Goal: Task Accomplishment & Management: Use online tool/utility

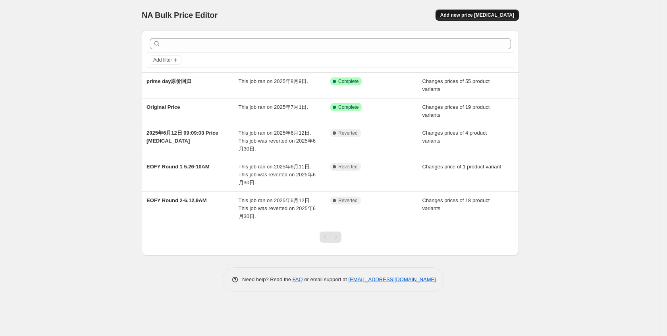
click at [509, 18] on span "Add new price [MEDICAL_DATA]" at bounding box center [477, 15] width 74 height 6
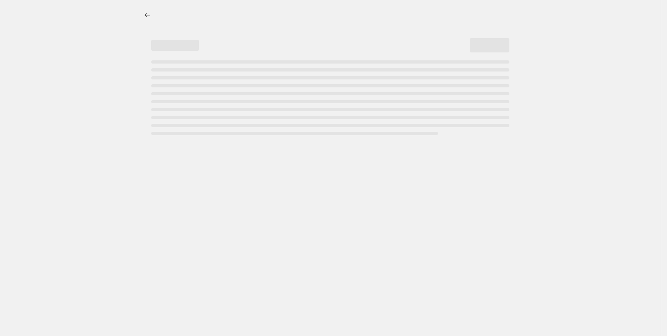
select select "percentage"
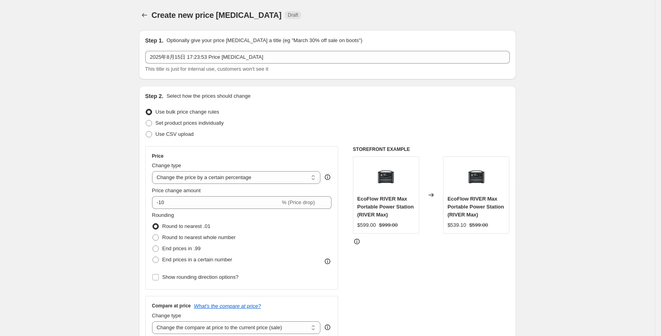
click at [176, 137] on span "Use CSV upload" at bounding box center [175, 134] width 38 height 6
click at [146, 131] on input "Use CSV upload" at bounding box center [146, 131] width 0 height 0
radio input "true"
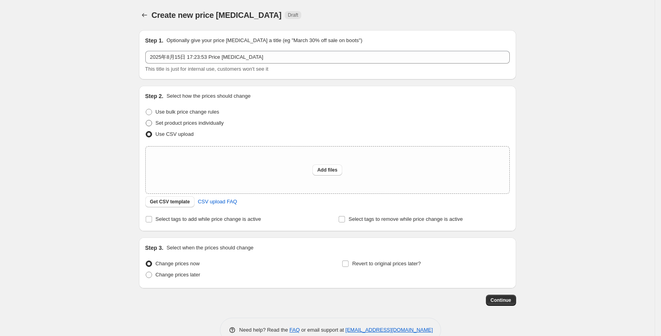
click at [192, 120] on span "Set product prices individually" at bounding box center [190, 123] width 68 height 6
click at [146, 120] on input "Set product prices individually" at bounding box center [146, 120] width 0 height 0
radio input "true"
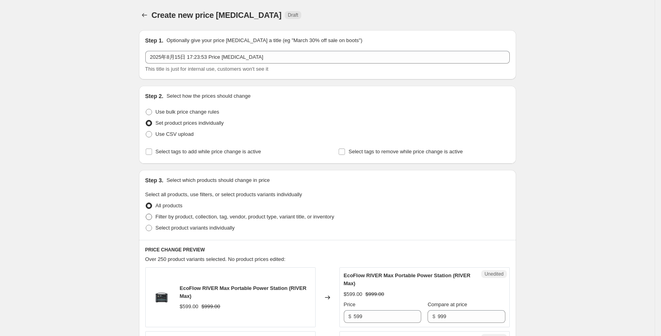
click at [239, 219] on span "Filter by product, collection, tag, vendor, product type, variant title, or inv…" at bounding box center [245, 217] width 179 height 6
click at [146, 214] on input "Filter by product, collection, tag, vendor, product type, variant title, or inv…" at bounding box center [146, 214] width 0 height 0
radio input "true"
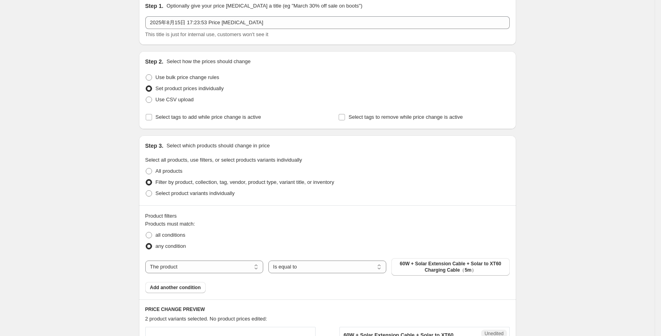
scroll to position [60, 0]
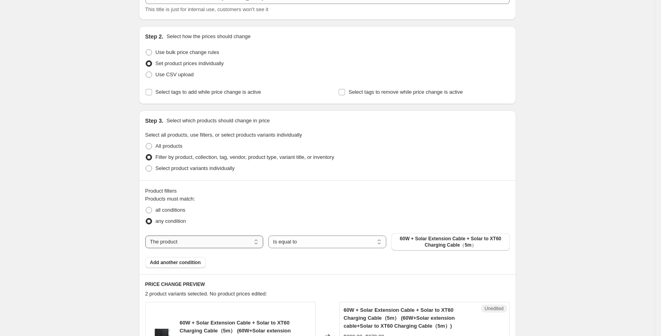
click at [208, 241] on select "The product The product's collection The product's tag The product's vendor The…" at bounding box center [204, 241] width 118 height 13
click at [439, 248] on span "60W + Solar Extension Cable + Solar to XT60 Charging Cable（5m）" at bounding box center [450, 241] width 108 height 13
click at [226, 243] on select "The product The product's collection The product's tag The product's vendor The…" at bounding box center [204, 241] width 118 height 13
select select "collection"
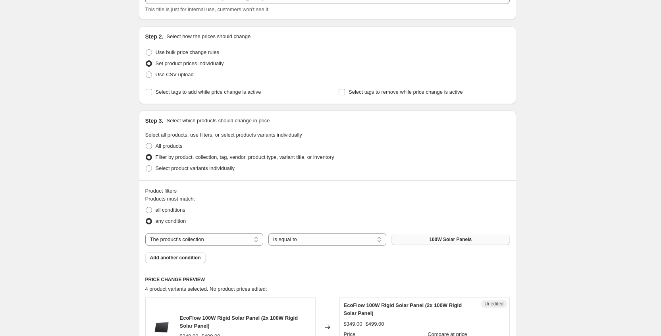
click at [446, 240] on span "100W Solar Panels" at bounding box center [450, 239] width 42 height 6
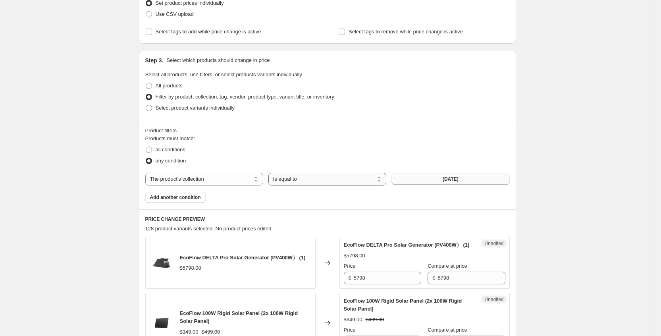
scroll to position [119, 0]
drag, startPoint x: 298, startPoint y: 264, endPoint x: 183, endPoint y: 262, distance: 115.5
click at [183, 261] on span "EcoFlow DELTA Pro Solar Generator (PV400W） (1)" at bounding box center [243, 258] width 126 height 6
copy span "EcoFlow DELTA Pro Solar Generator (PV400W）"
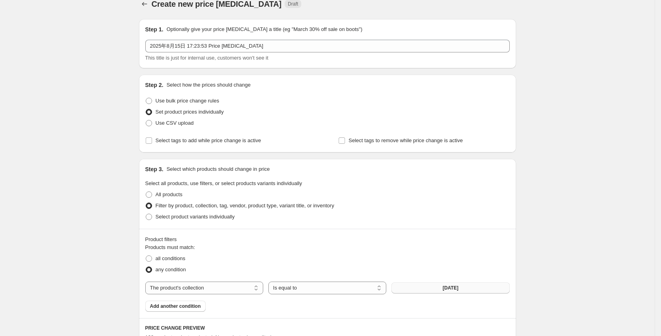
scroll to position [0, 0]
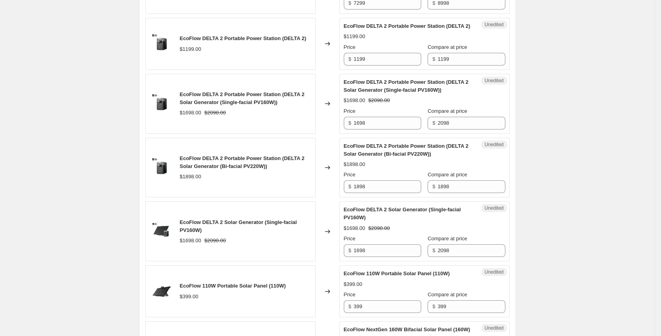
scroll to position [833, 0]
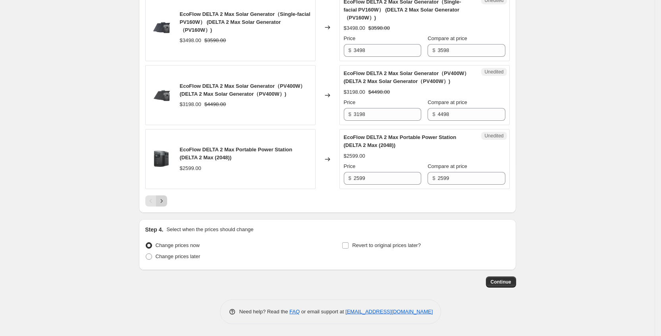
click at [165, 205] on icon "Next" at bounding box center [162, 201] width 8 height 8
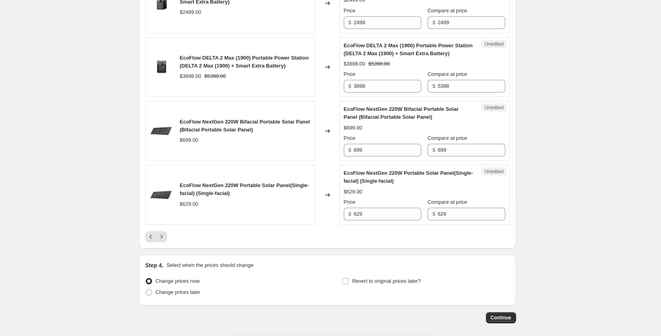
scroll to position [1503, 0]
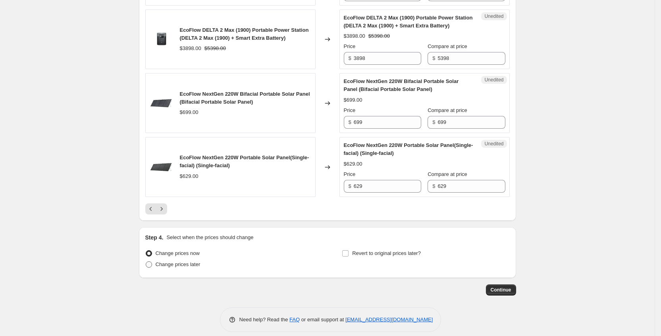
click at [148, 261] on span at bounding box center [148, 264] width 7 height 7
click at [146, 261] on input "Change prices later" at bounding box center [146, 261] width 0 height 0
radio input "true"
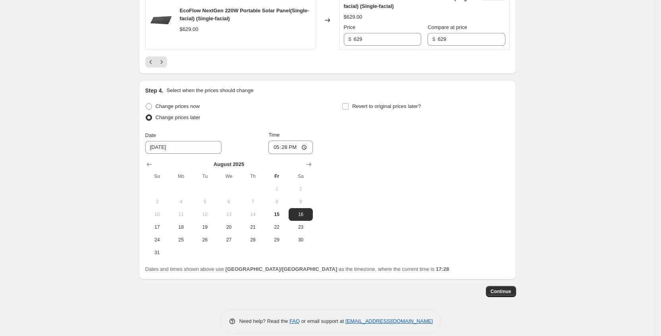
scroll to position [1652, 0]
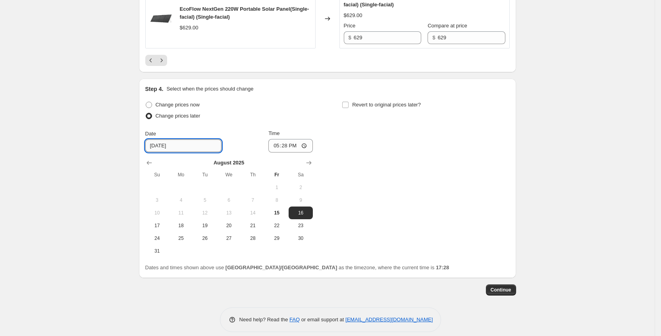
click at [178, 140] on input "[DATE]" at bounding box center [183, 145] width 76 height 13
drag, startPoint x: 161, startPoint y: 137, endPoint x: 167, endPoint y: 141, distance: 7.5
click at [162, 139] on input "[DATE]" at bounding box center [183, 145] width 76 height 13
click at [163, 139] on input "[DATE]" at bounding box center [183, 145] width 76 height 13
click at [179, 222] on span "18" at bounding box center [180, 225] width 17 height 6
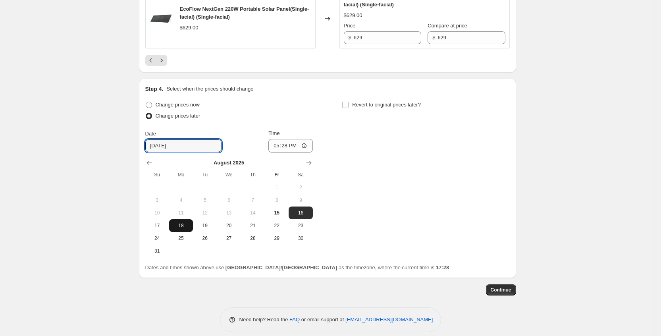
type input "[DATE]"
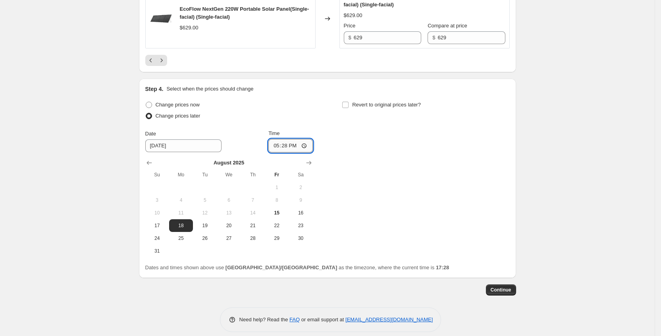
click at [294, 139] on input "17:28" at bounding box center [290, 145] width 44 height 13
click at [289, 139] on input "17:28" at bounding box center [290, 145] width 44 height 13
click at [371, 167] on div "Change prices now Change prices later Date [DATE] Time 06:00 [DATE] Su Mo Tu We…" at bounding box center [327, 178] width 364 height 158
click at [290, 139] on input "06:00" at bounding box center [290, 145] width 44 height 13
type input "00:00"
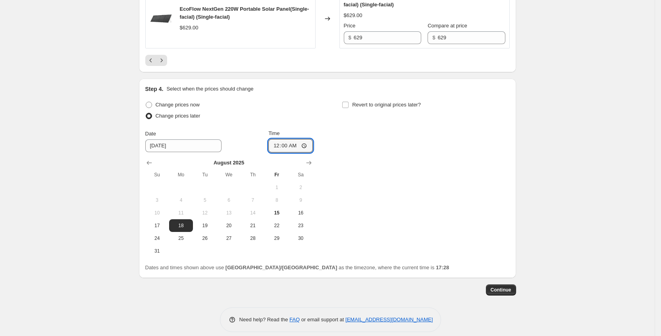
click at [366, 158] on div "Change prices now Change prices later Date [DATE] Time 00:00 [DATE] Su Mo Tu We…" at bounding box center [327, 178] width 364 height 158
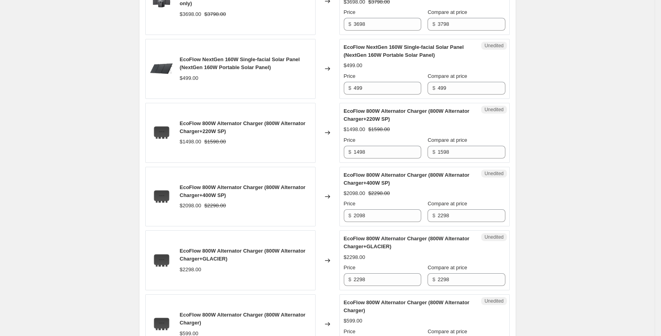
scroll to position [163, 0]
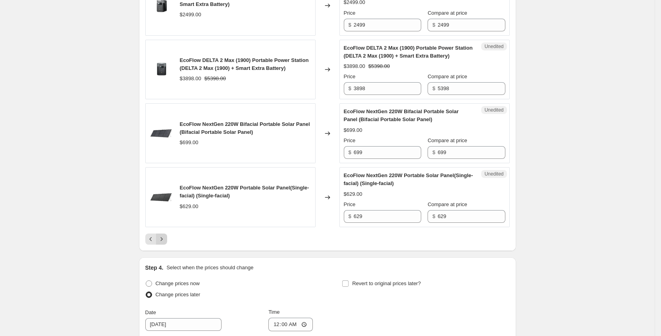
click at [165, 233] on button "Next" at bounding box center [161, 238] width 11 height 11
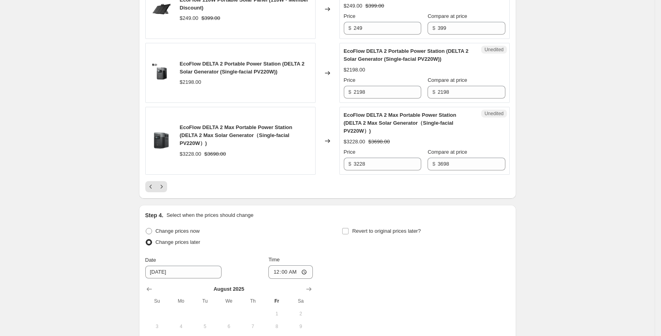
scroll to position [1533, 0]
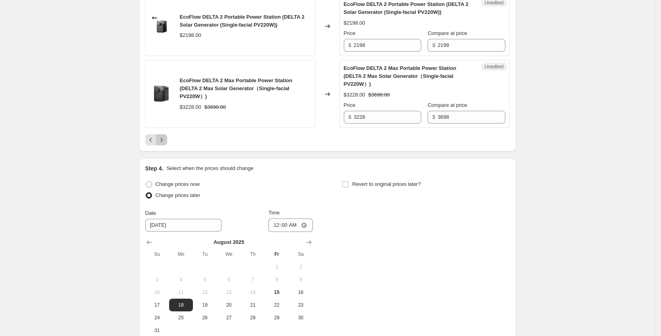
click at [162, 134] on button "Next" at bounding box center [161, 139] width 11 height 11
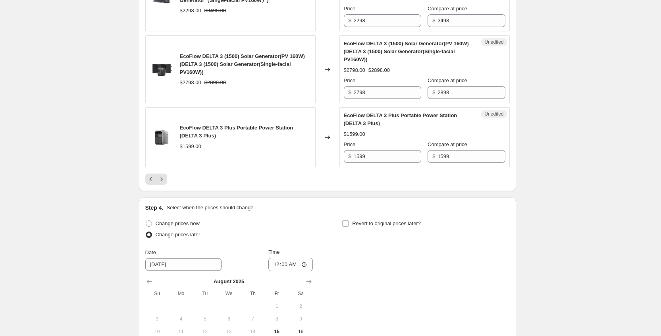
scroll to position [1548, 0]
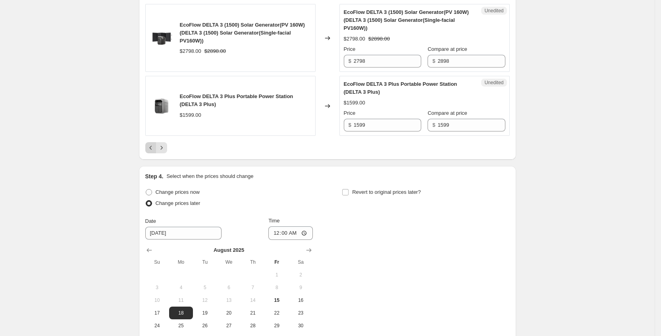
click at [152, 144] on icon "Previous" at bounding box center [151, 148] width 8 height 8
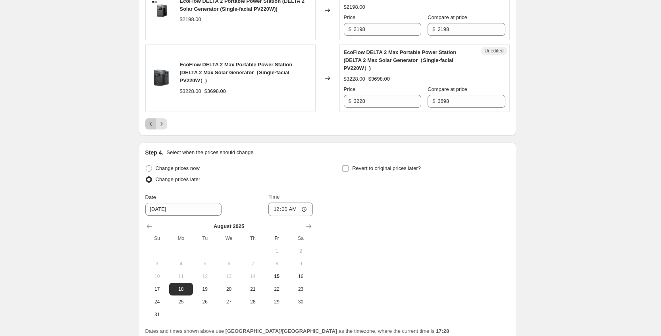
click at [155, 120] on icon "Previous" at bounding box center [151, 124] width 8 height 8
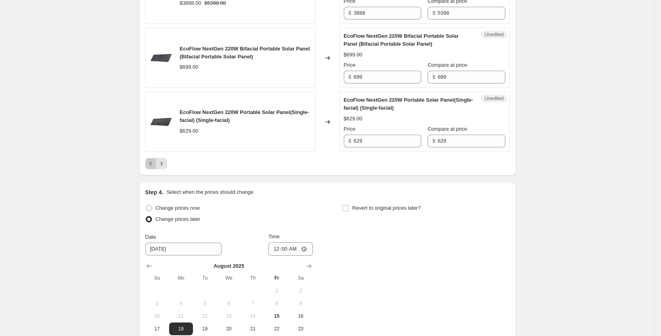
click at [154, 160] on icon "Previous" at bounding box center [151, 164] width 8 height 8
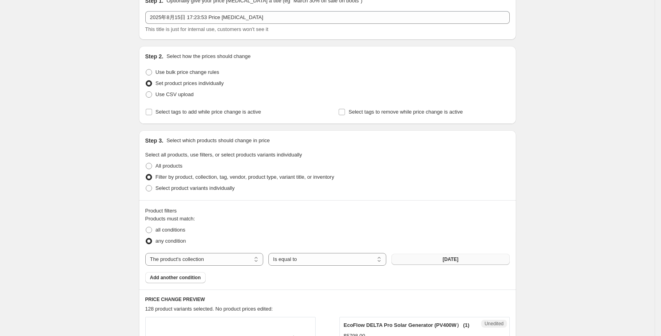
scroll to position [0, 0]
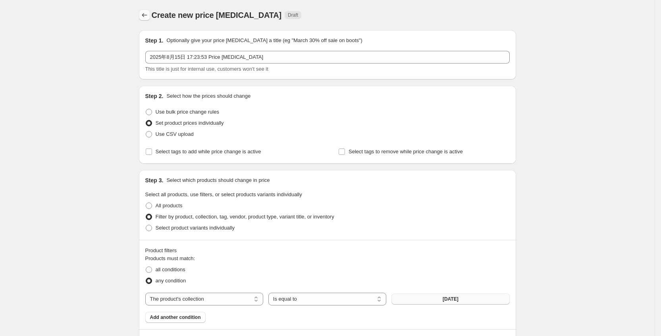
click at [148, 15] on icon "Price change jobs" at bounding box center [144, 15] width 8 height 8
